Goal: Task Accomplishment & Management: Use online tool/utility

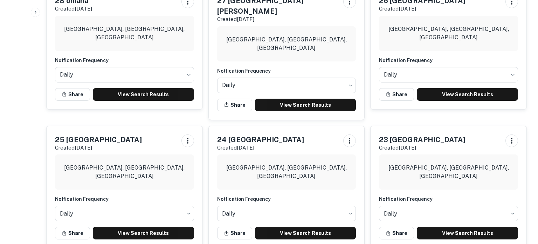
scroll to position [358, 0]
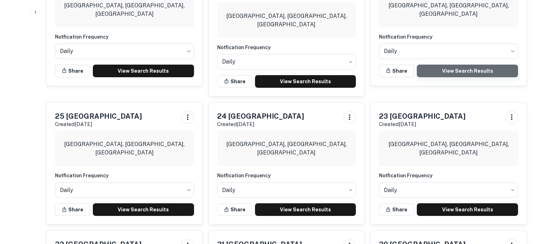
click at [475, 72] on link "View Search Results" at bounding box center [467, 71] width 101 height 13
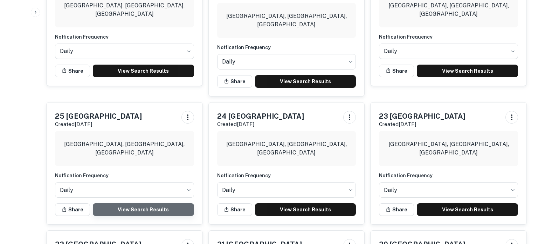
click at [147, 203] on link "View Search Results" at bounding box center [143, 209] width 101 height 13
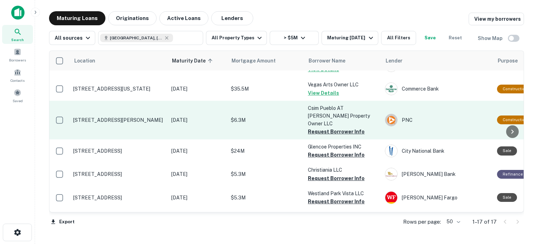
scroll to position [86, 0]
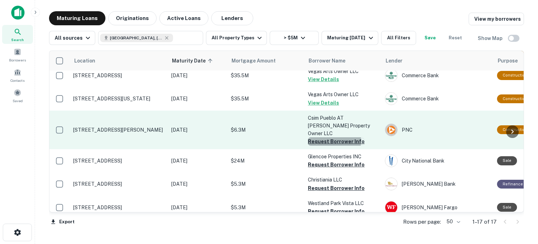
click at [334, 137] on button "Request Borrower Info" at bounding box center [336, 141] width 57 height 8
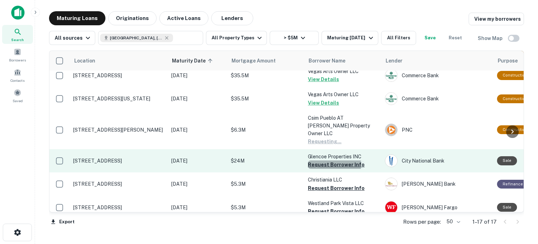
click at [331, 160] on button "Request Borrower Info" at bounding box center [336, 164] width 57 height 8
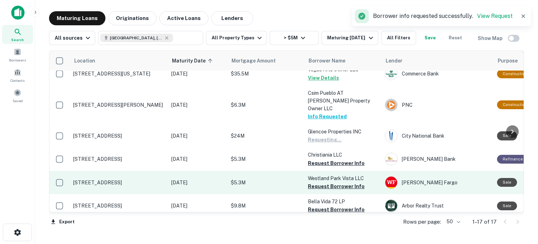
scroll to position [128, 0]
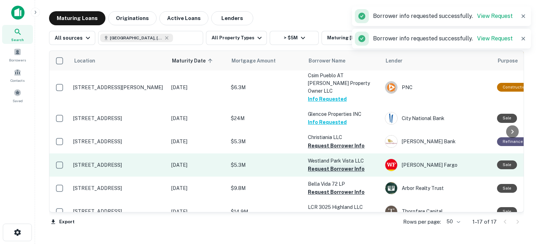
click at [329, 141] on button "Request Borrower Info" at bounding box center [336, 145] width 57 height 8
click at [327, 164] on button "Request Borrower Info" at bounding box center [336, 168] width 57 height 8
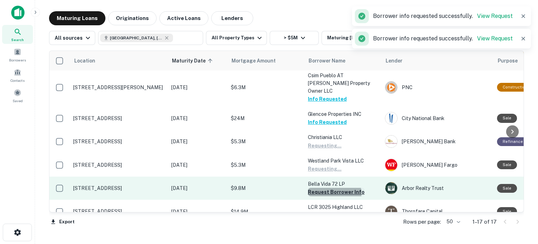
click at [331, 188] on button "Request Borrower Info" at bounding box center [336, 192] width 57 height 8
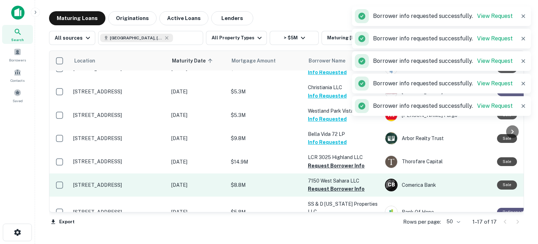
scroll to position [181, 0]
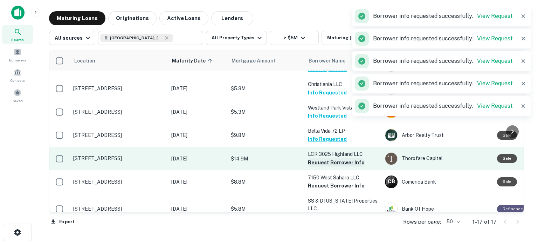
click at [331, 158] on button "Request Borrower Info" at bounding box center [336, 162] width 57 height 8
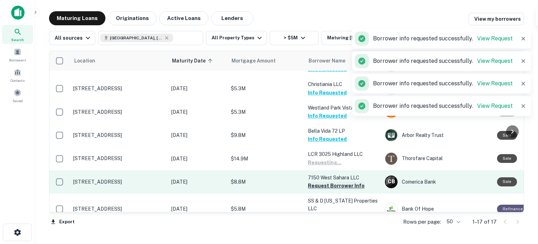
click at [330, 181] on button "Request Borrower Info" at bounding box center [336, 185] width 57 height 8
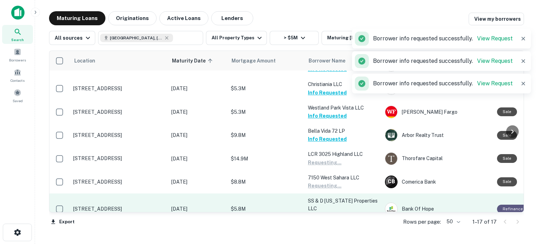
drag, startPoint x: 333, startPoint y: 202, endPoint x: 335, endPoint y: 194, distance: 8.3
click at [333, 212] on button "Request Borrower Info" at bounding box center [336, 216] width 57 height 8
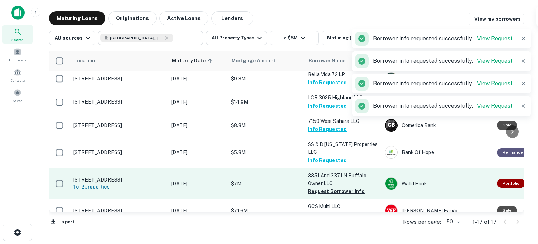
scroll to position [242, 0]
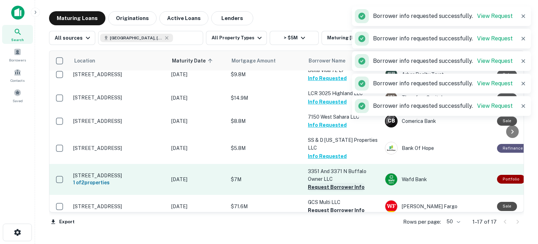
click at [342, 183] on button "Request Borrower Info" at bounding box center [336, 187] width 57 height 8
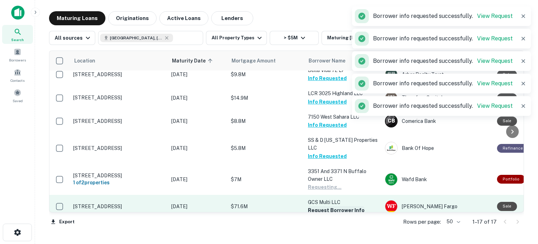
click at [331, 206] on button "Request Borrower Info" at bounding box center [336, 210] width 57 height 8
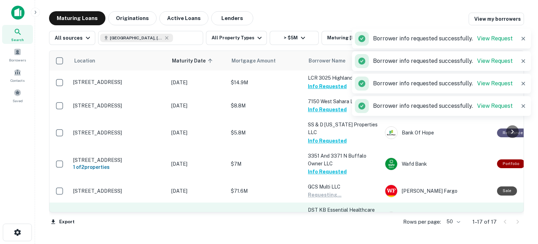
scroll to position [289, 0]
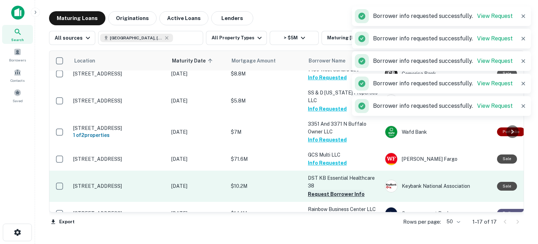
click at [338, 190] on button "Request Borrower Info" at bounding box center [336, 194] width 57 height 8
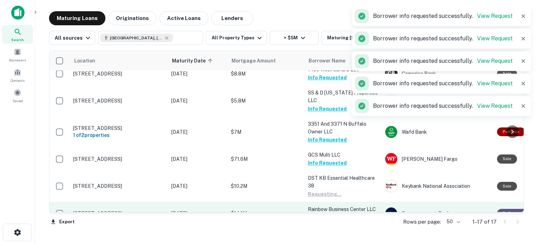
click at [332, 213] on button "Request Borrower Info" at bounding box center [336, 217] width 57 height 8
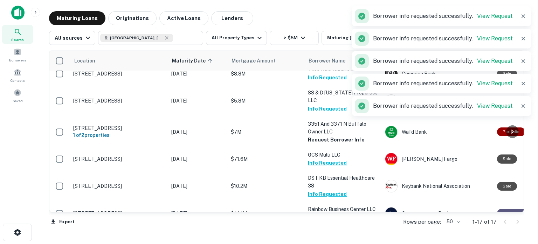
scroll to position [21, 0]
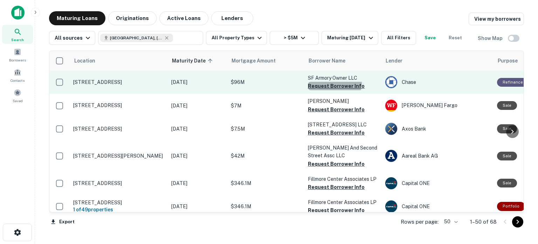
click at [334, 83] on button "Request Borrower Info" at bounding box center [336, 86] width 57 height 8
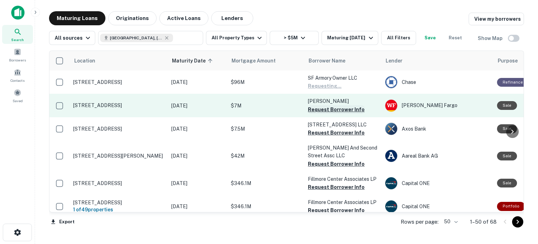
click at [330, 108] on button "Request Borrower Info" at bounding box center [336, 109] width 57 height 8
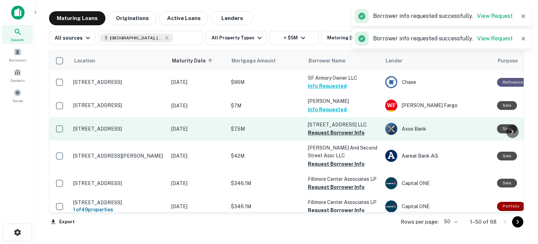
click at [328, 131] on button "Request Borrower Info" at bounding box center [336, 132] width 57 height 8
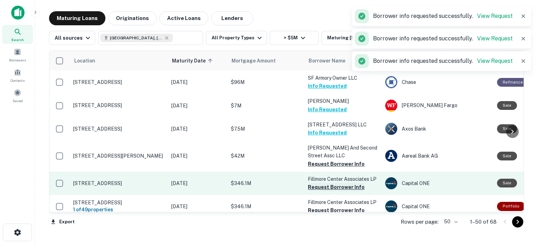
click at [334, 161] on button "Request Borrower Info" at bounding box center [336, 164] width 57 height 8
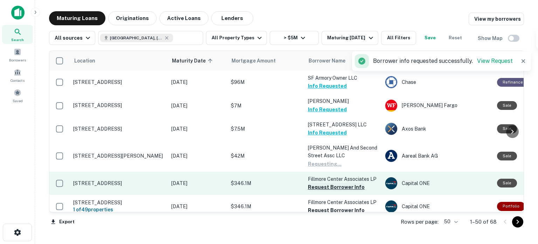
click at [328, 187] on button "Request Borrower Info" at bounding box center [336, 187] width 57 height 8
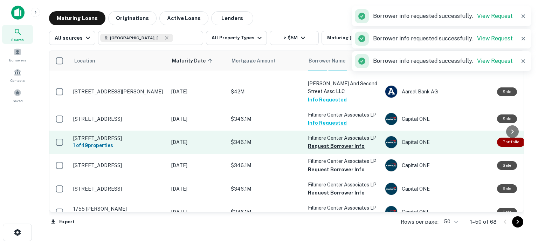
scroll to position [67, 0]
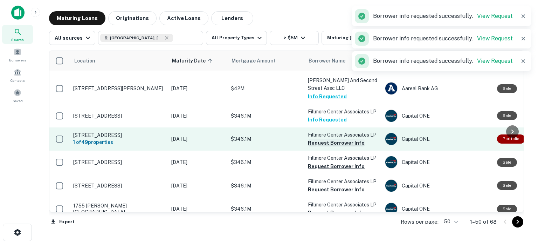
click at [324, 142] on button "Request Borrower Info" at bounding box center [336, 142] width 57 height 8
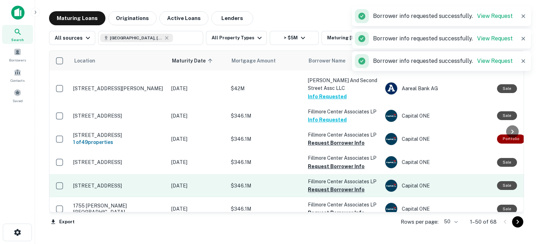
click at [331, 167] on button "Request Borrower Info" at bounding box center [336, 166] width 57 height 8
click at [330, 189] on button "Request Borrower Info" at bounding box center [336, 189] width 57 height 8
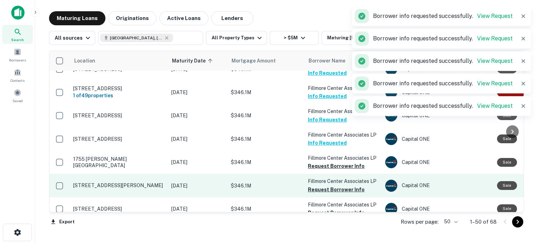
scroll to position [117, 0]
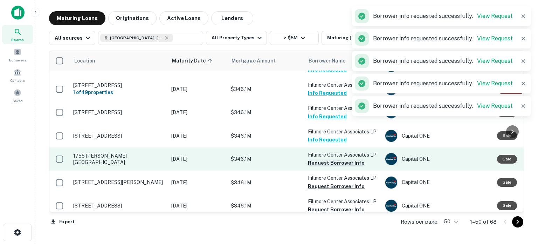
click at [336, 160] on button "Request Borrower Info" at bounding box center [336, 162] width 57 height 8
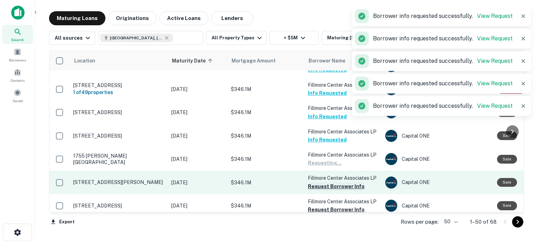
click at [334, 184] on button "Request Borrower Info" at bounding box center [336, 186] width 57 height 8
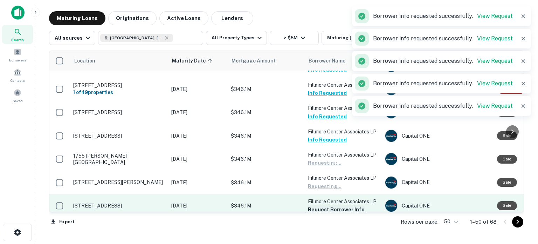
click at [331, 208] on button "Request Borrower Info" at bounding box center [336, 209] width 57 height 8
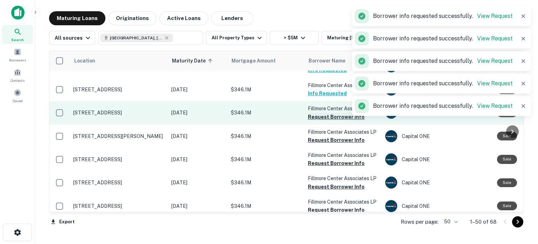
scroll to position [233, 0]
click at [328, 115] on button "Request Borrower Info" at bounding box center [336, 116] width 57 height 8
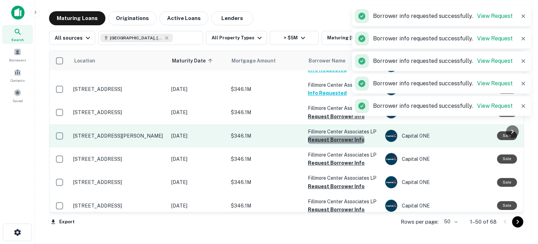
click at [336, 138] on button "Request Borrower Info" at bounding box center [336, 139] width 57 height 8
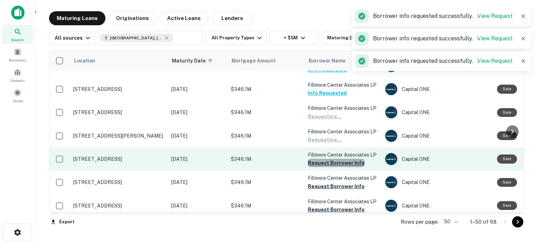
click at [337, 164] on button "Request Borrower Info" at bounding box center [336, 162] width 57 height 8
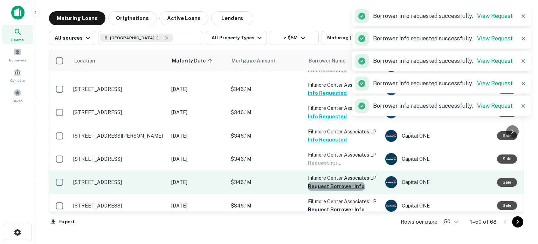
click at [338, 188] on button "Request Borrower Info" at bounding box center [336, 186] width 57 height 8
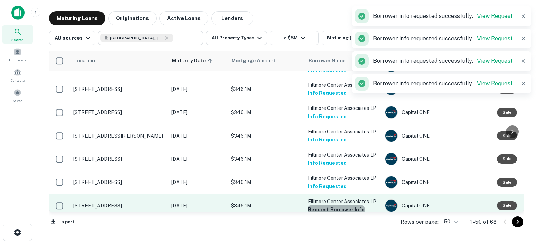
click at [346, 208] on button "Request Borrower Info" at bounding box center [336, 209] width 57 height 8
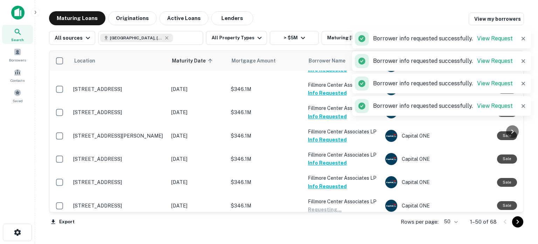
scroll to position [252, 0]
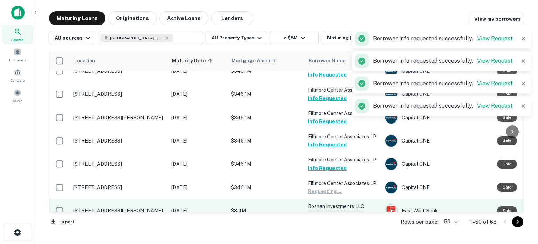
click at [341, 210] on button "Request Borrower Info" at bounding box center [336, 214] width 57 height 8
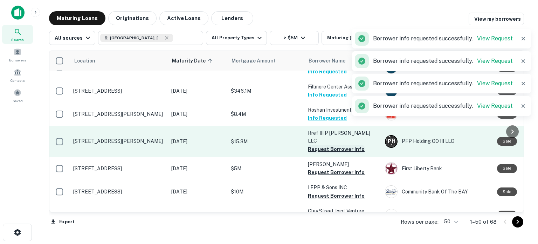
scroll to position [348, 0]
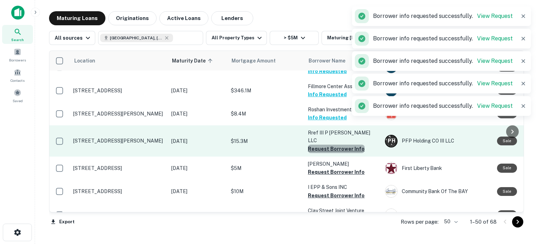
click at [340, 144] on button "Request Borrower Info" at bounding box center [336, 148] width 57 height 8
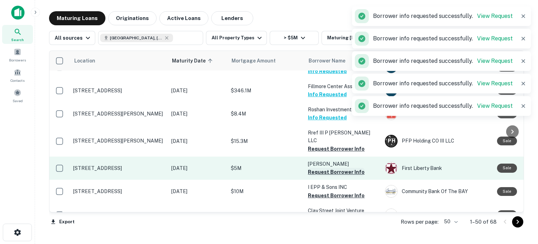
click at [341, 168] on button "Request Borrower Info" at bounding box center [336, 172] width 57 height 8
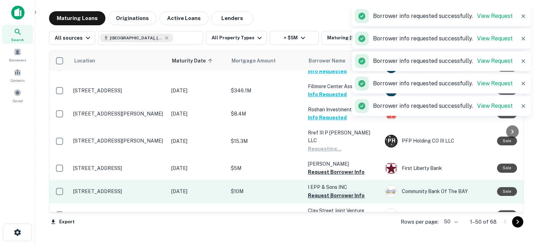
click at [340, 191] on button "Request Borrower Info" at bounding box center [336, 195] width 57 height 8
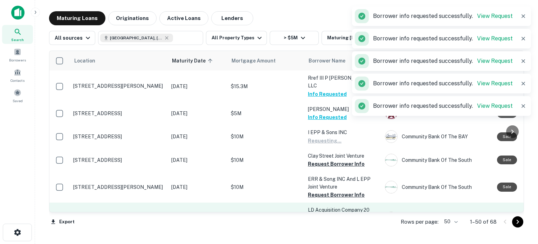
scroll to position [437, 0]
